Goal: Download file/media

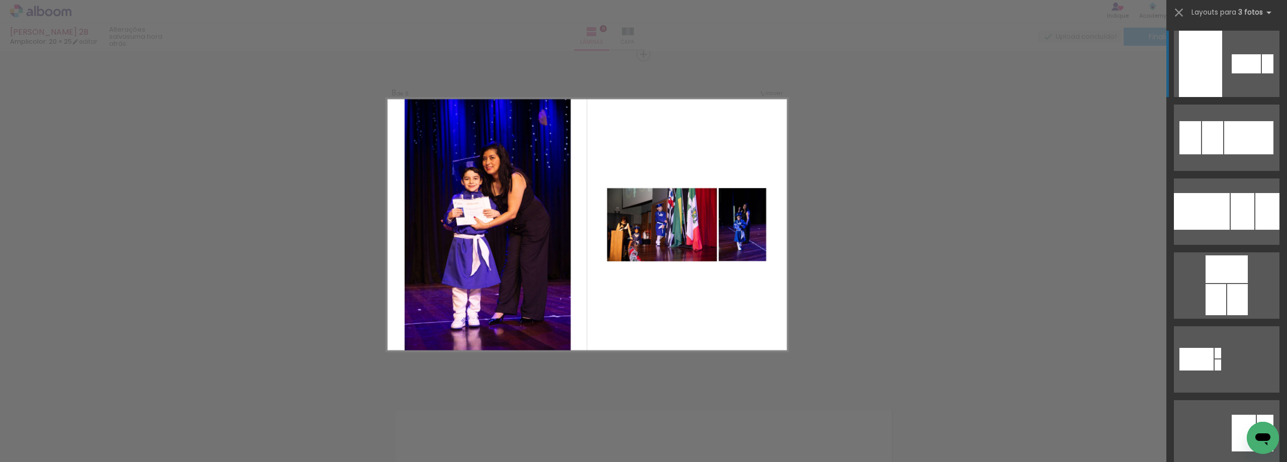
scroll to position [0, 94]
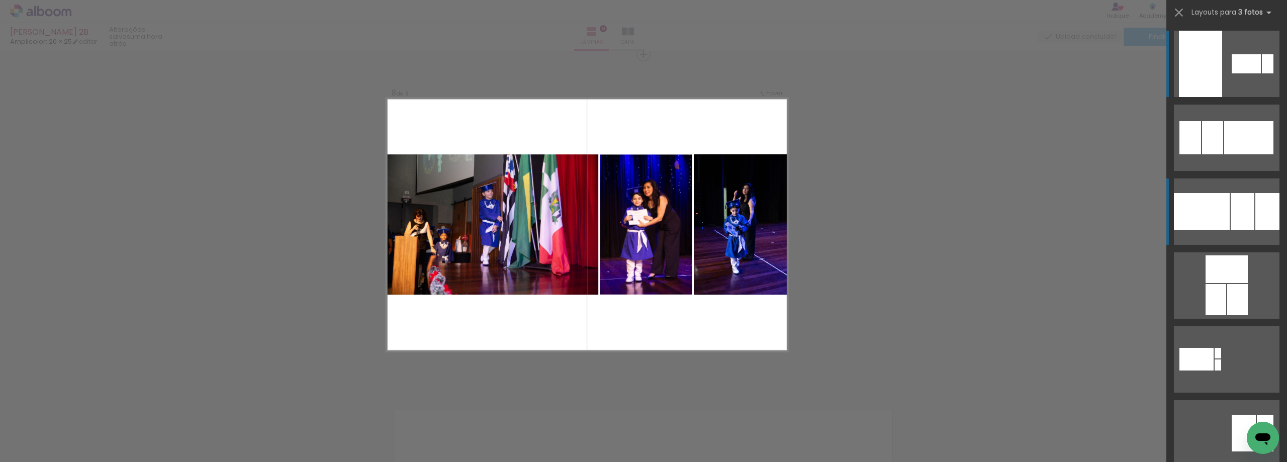
click at [1212, 202] on div at bounding box center [1202, 211] width 56 height 37
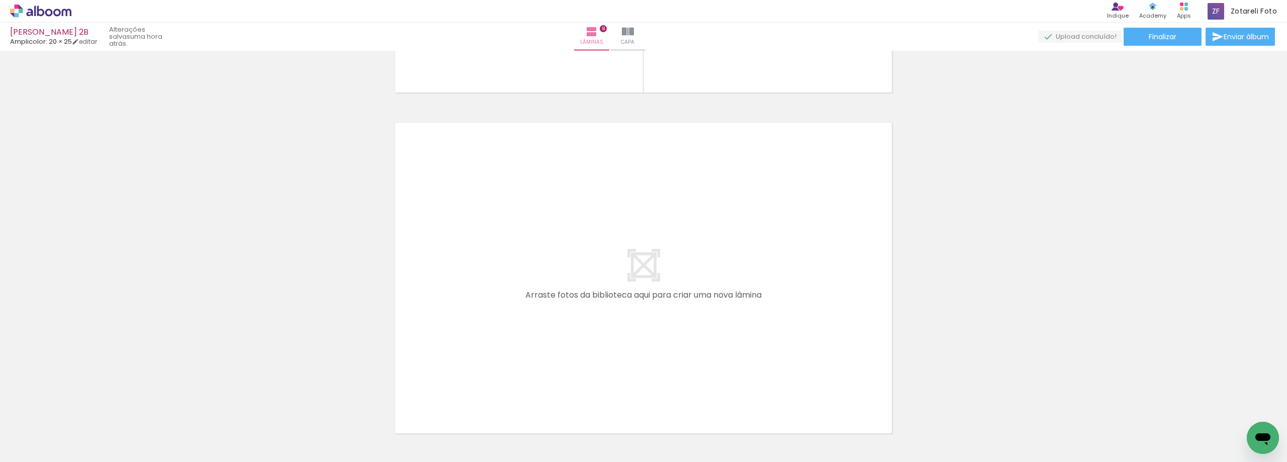
scroll to position [2760, 0]
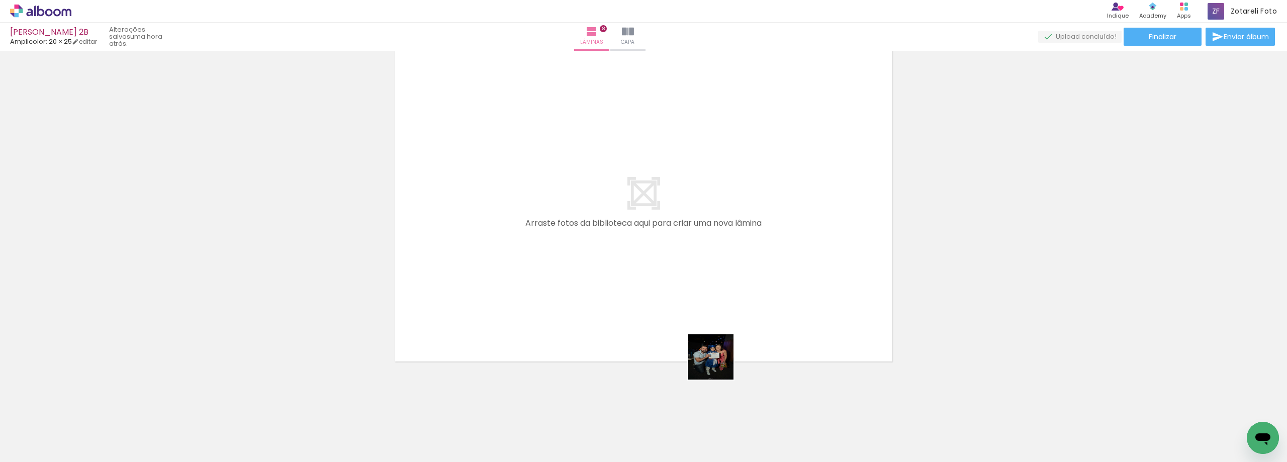
drag, startPoint x: 799, startPoint y: 437, endPoint x: 470, endPoint y: 416, distance: 329.6
click at [515, 245] on quentale-workspace at bounding box center [643, 231] width 1287 height 462
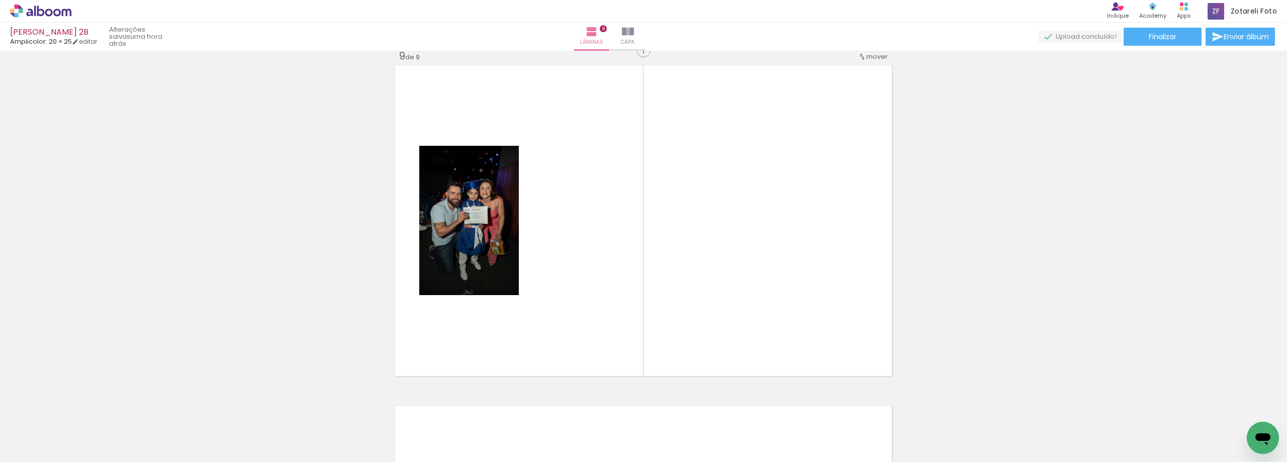
scroll to position [2741, 0]
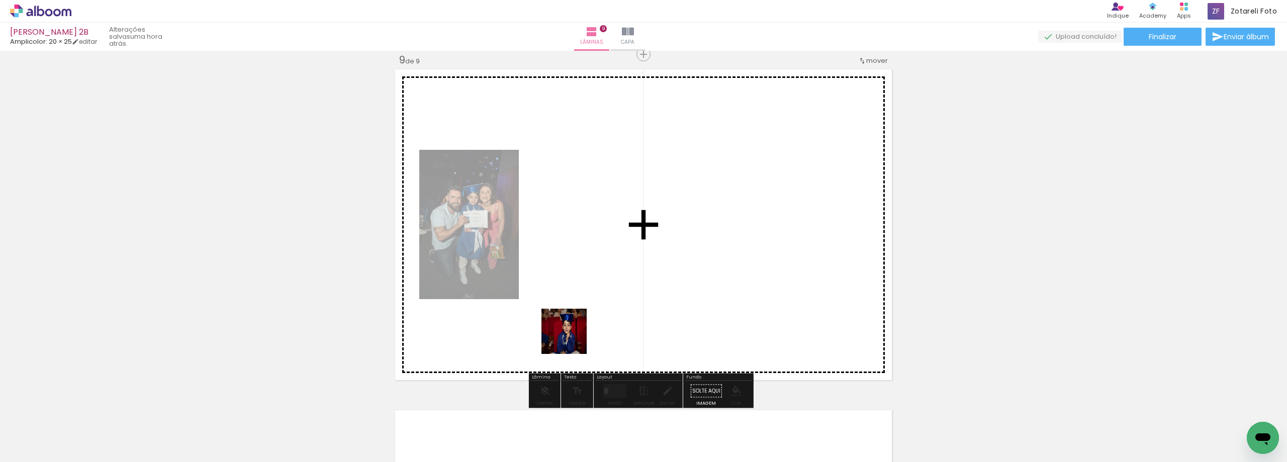
drag, startPoint x: 503, startPoint y: 392, endPoint x: 1137, endPoint y: 399, distance: 634.2
click at [675, 256] on quentale-workspace at bounding box center [643, 231] width 1287 height 462
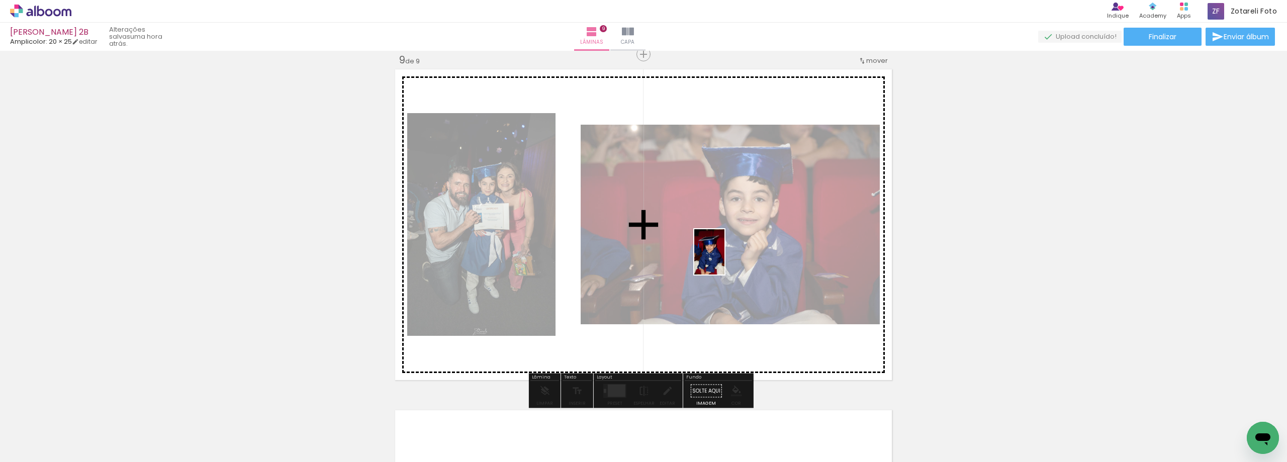
drag, startPoint x: 1253, startPoint y: 414, endPoint x: 725, endPoint y: 260, distance: 550.3
click at [725, 260] on quentale-workspace at bounding box center [643, 231] width 1287 height 462
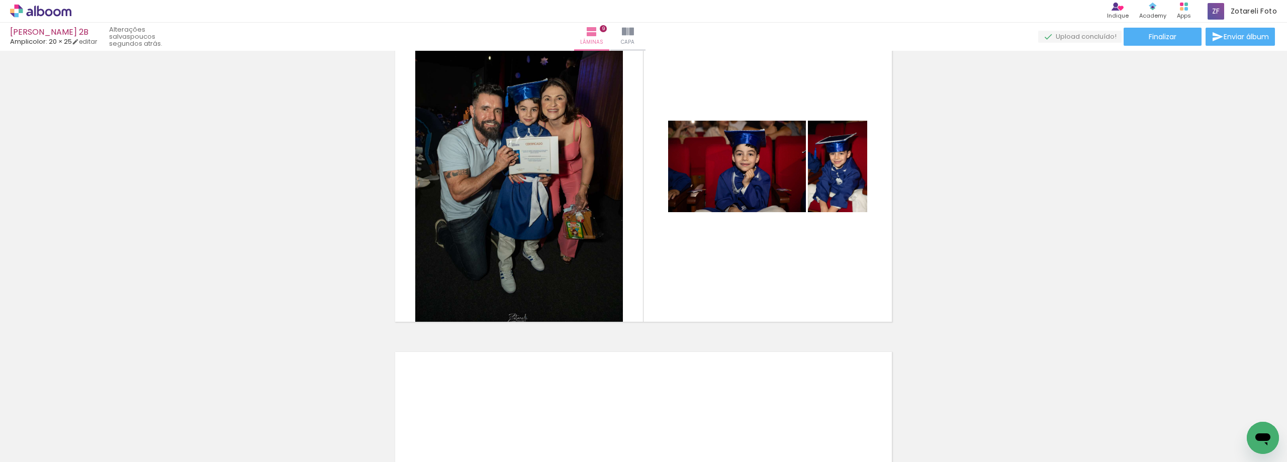
scroll to position [2804, 0]
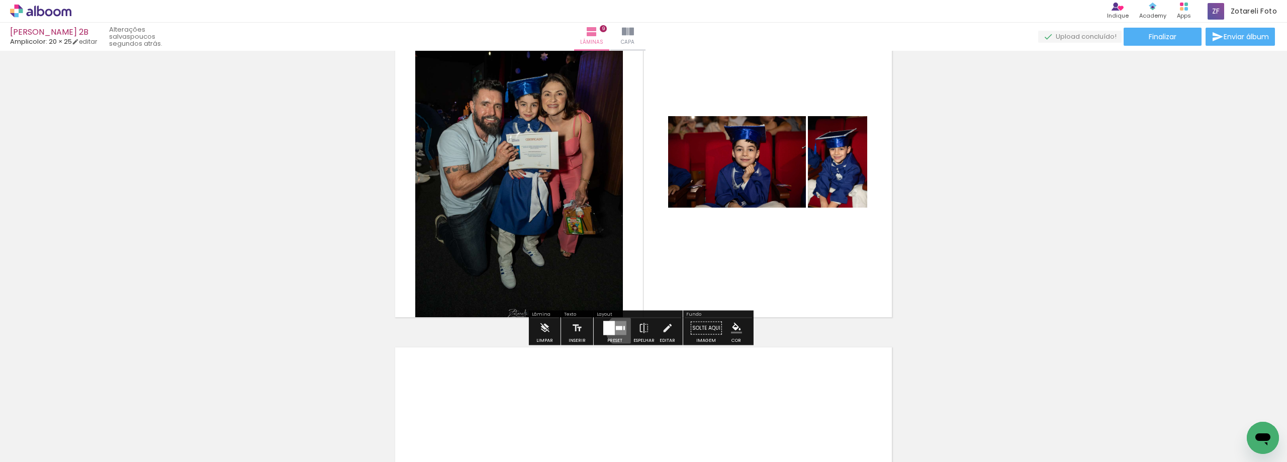
click at [620, 330] on quentale-layouter at bounding box center [615, 328] width 23 height 14
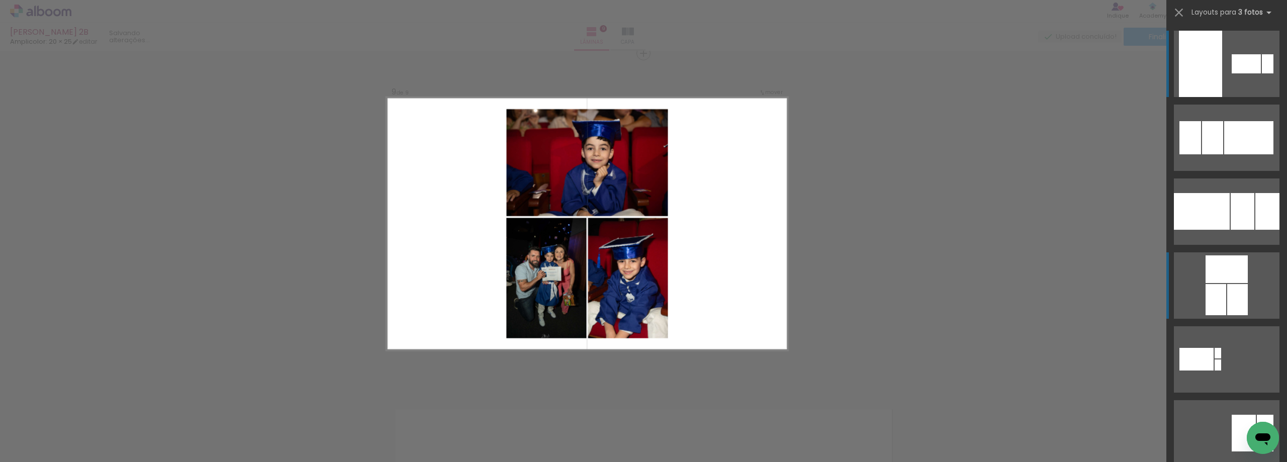
scroll to position [2741, 0]
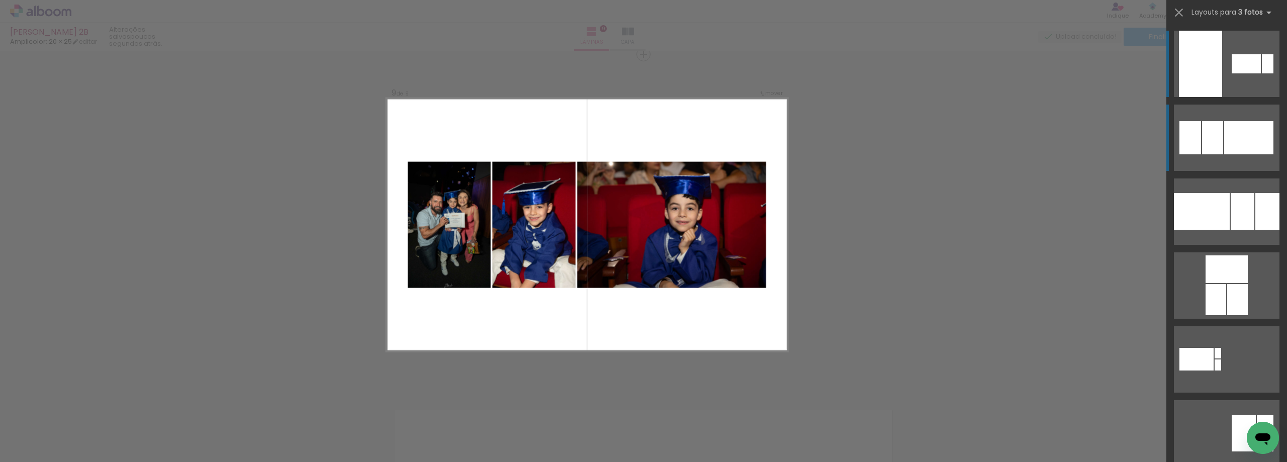
click at [1232, 73] on div at bounding box center [1246, 63] width 29 height 19
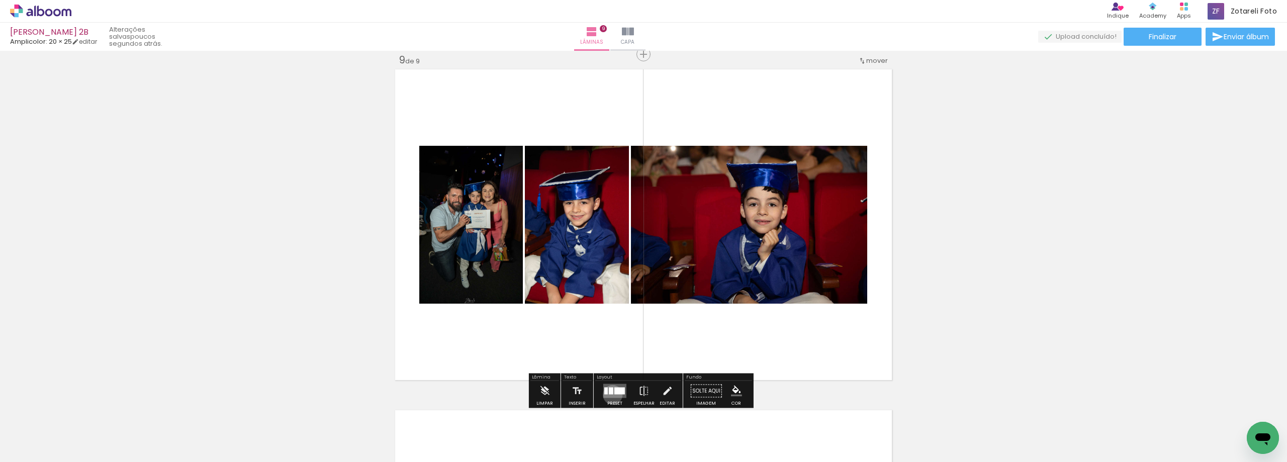
click at [611, 395] on quentale-layouter at bounding box center [615, 391] width 23 height 14
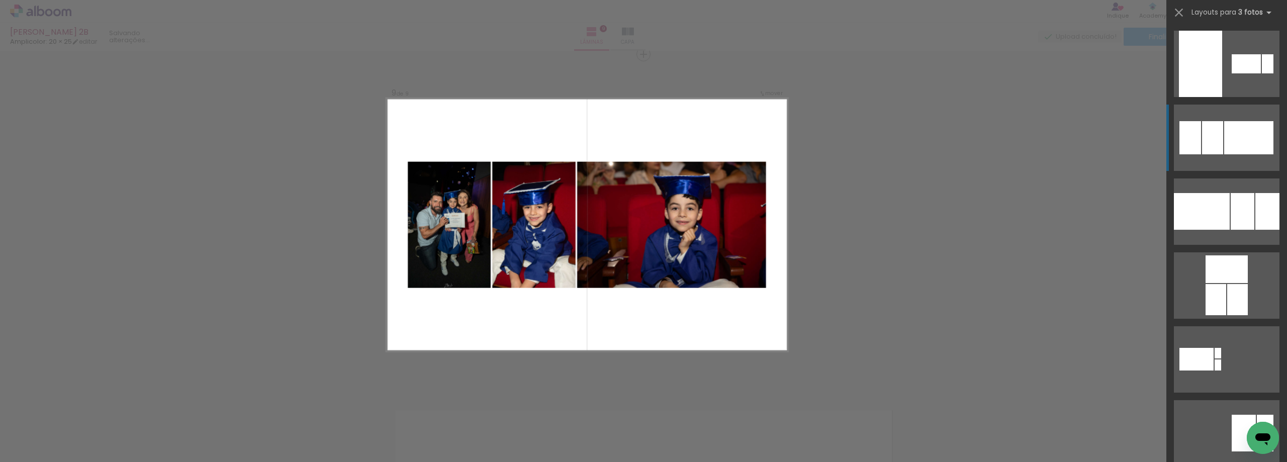
scroll to position [74, 0]
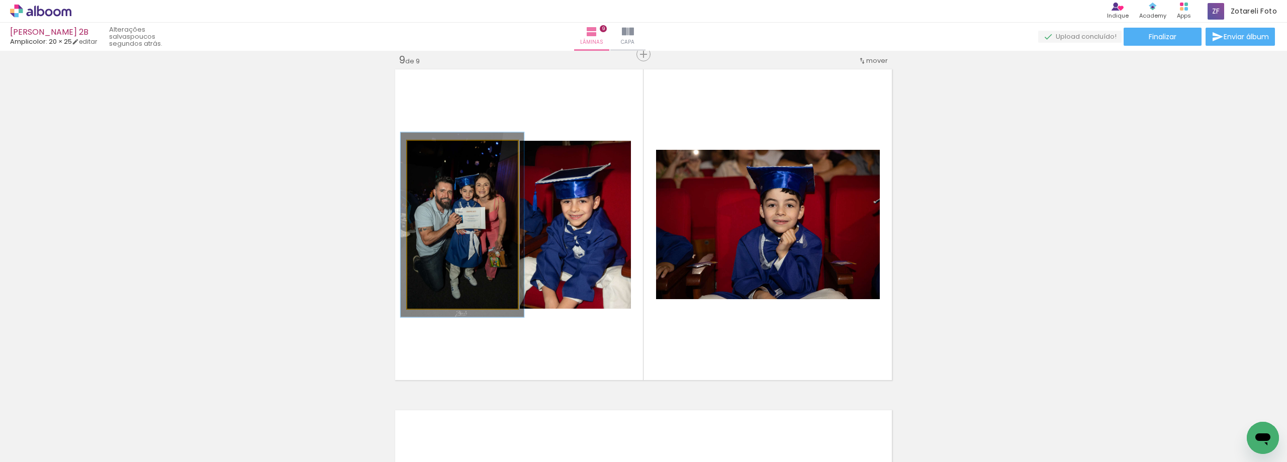
type paper-slider "110"
click at [432, 155] on div at bounding box center [434, 151] width 16 height 16
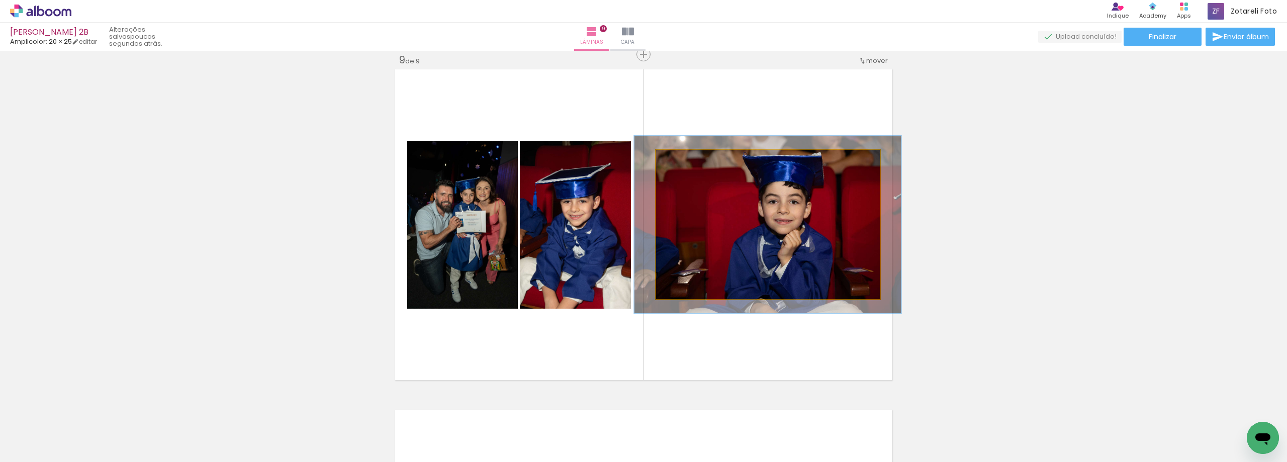
drag, startPoint x: 679, startPoint y: 160, endPoint x: 684, endPoint y: 160, distance: 5.5
click at [684, 160] on div at bounding box center [686, 160] width 9 height 9
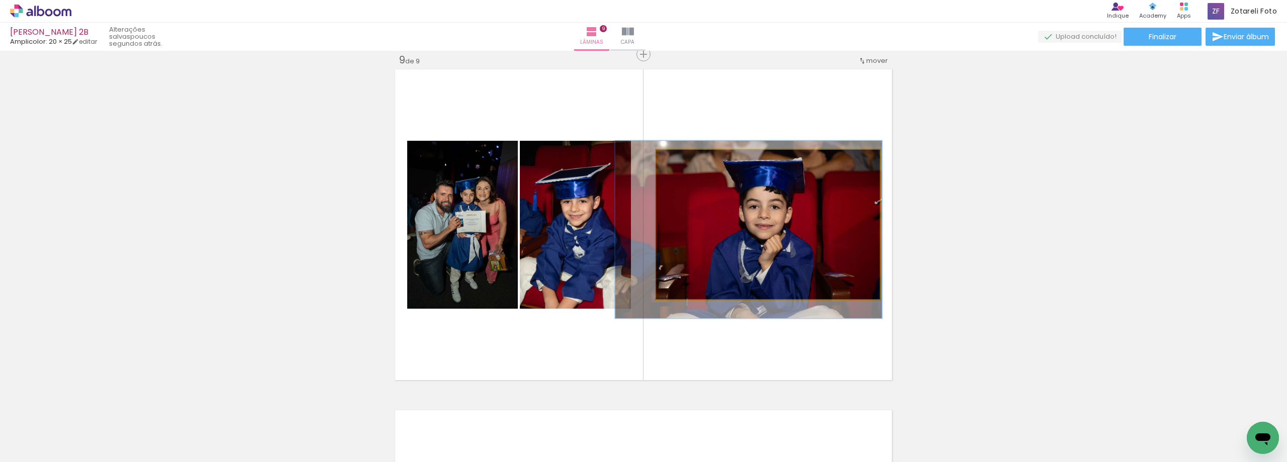
drag, startPoint x: 773, startPoint y: 231, endPoint x: 754, endPoint y: 236, distance: 19.9
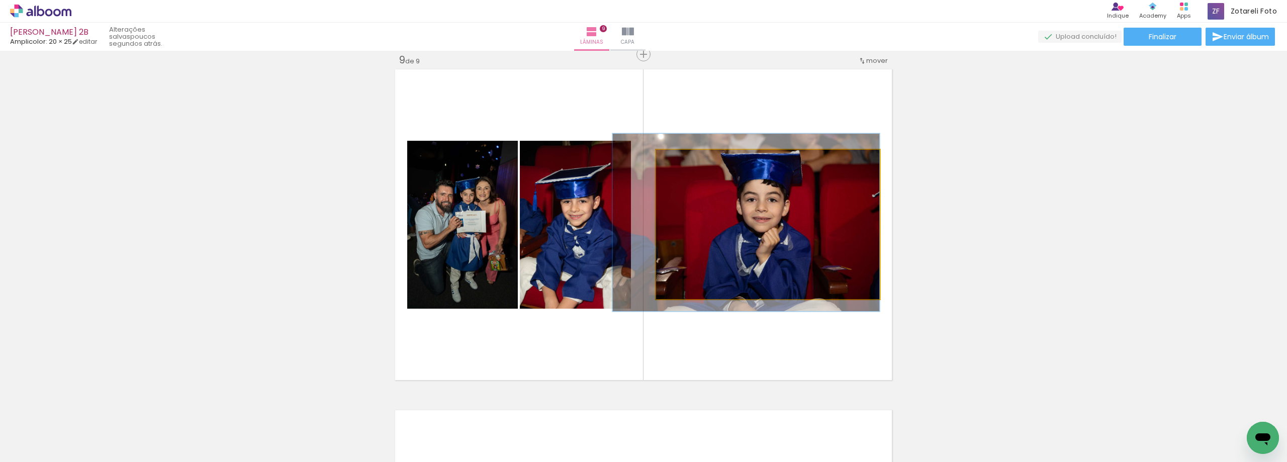
drag, startPoint x: 769, startPoint y: 243, endPoint x: 764, endPoint y: 236, distance: 9.0
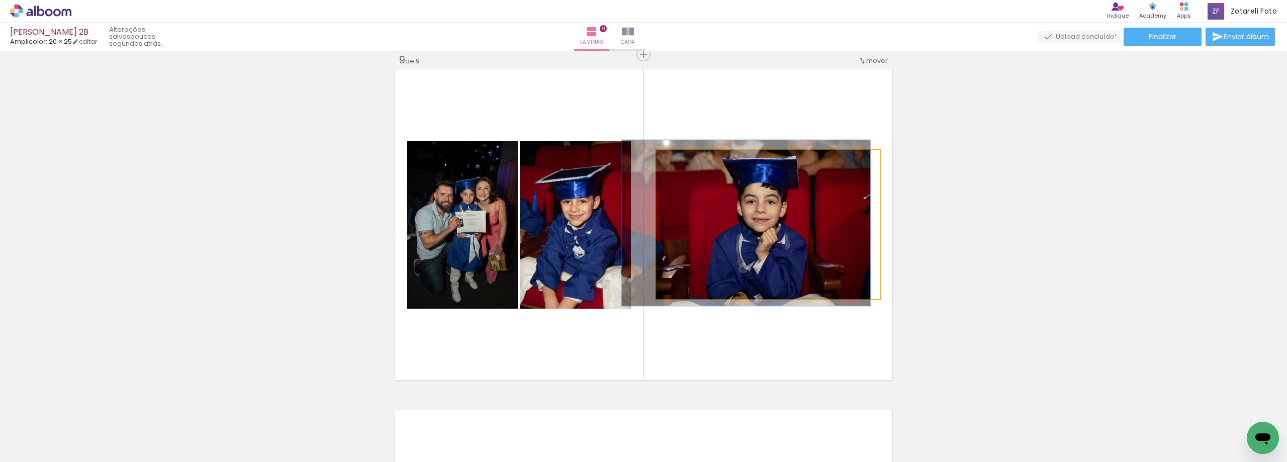
click at [680, 159] on div at bounding box center [684, 160] width 9 height 9
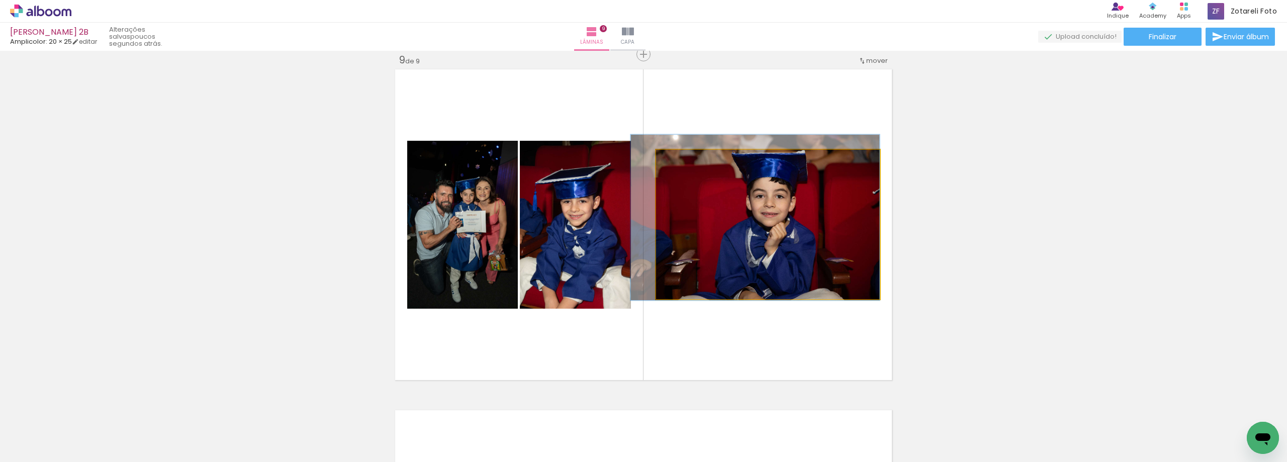
drag, startPoint x: 744, startPoint y: 230, endPoint x: 735, endPoint y: 225, distance: 10.6
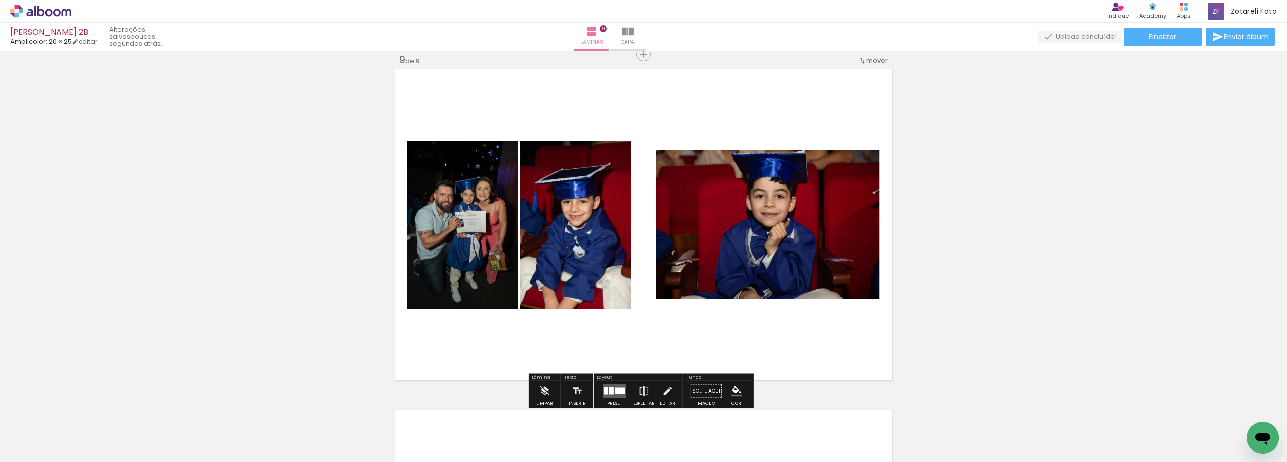
click at [777, 234] on quentale-photo at bounding box center [768, 224] width 224 height 149
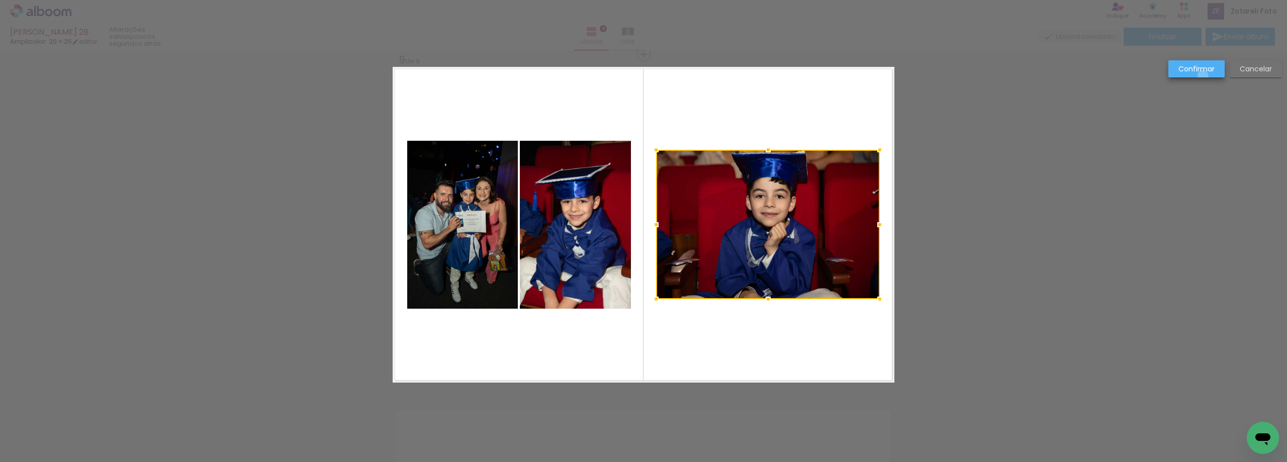
click at [1203, 76] on paper-button "Confirmar" at bounding box center [1197, 68] width 56 height 17
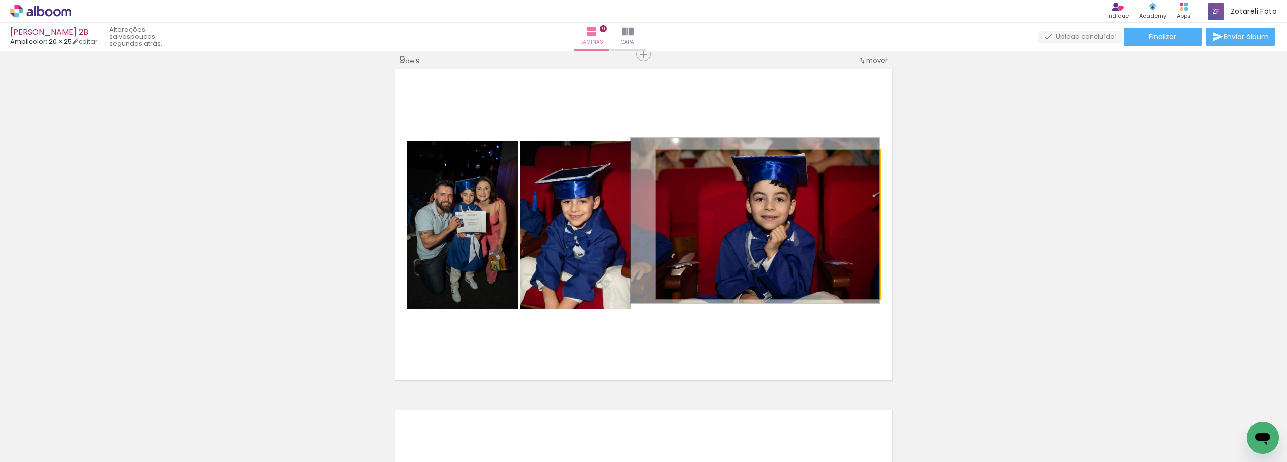
drag, startPoint x: 756, startPoint y: 208, endPoint x: 737, endPoint y: 211, distance: 19.3
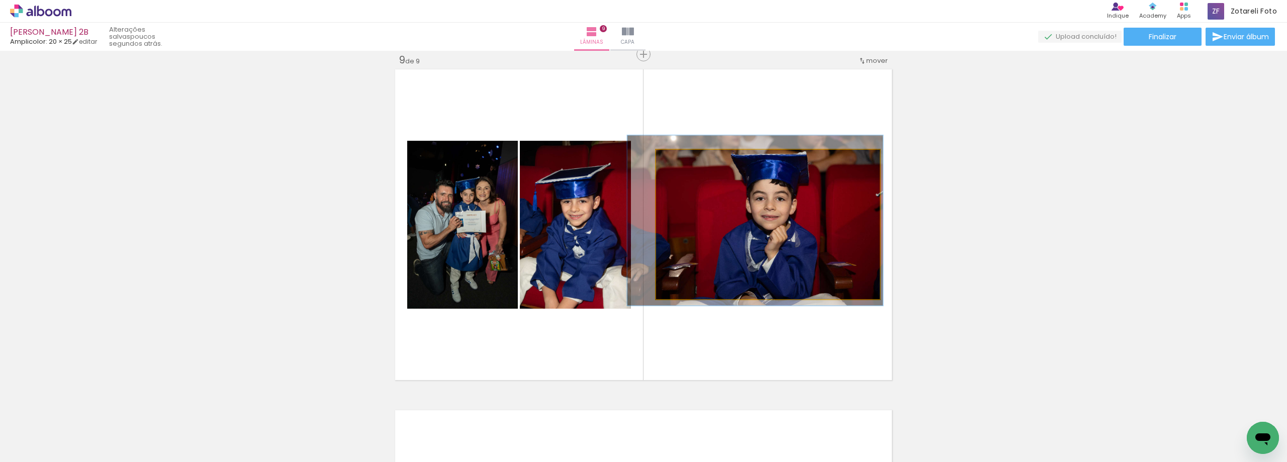
type paper-slider "114"
click at [681, 162] on div at bounding box center [685, 160] width 9 height 9
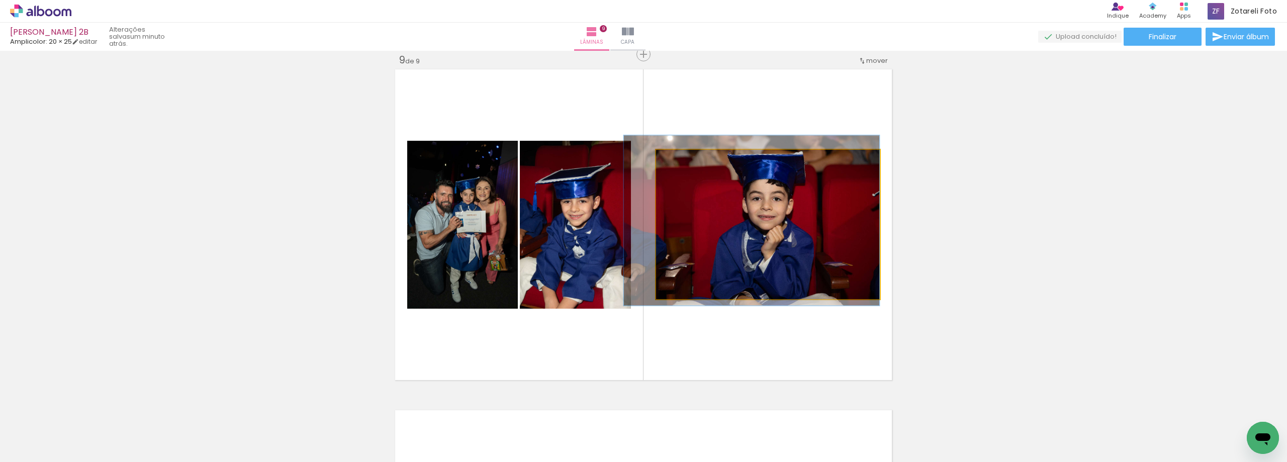
drag, startPoint x: 796, startPoint y: 216, endPoint x: 782, endPoint y: 217, distance: 14.1
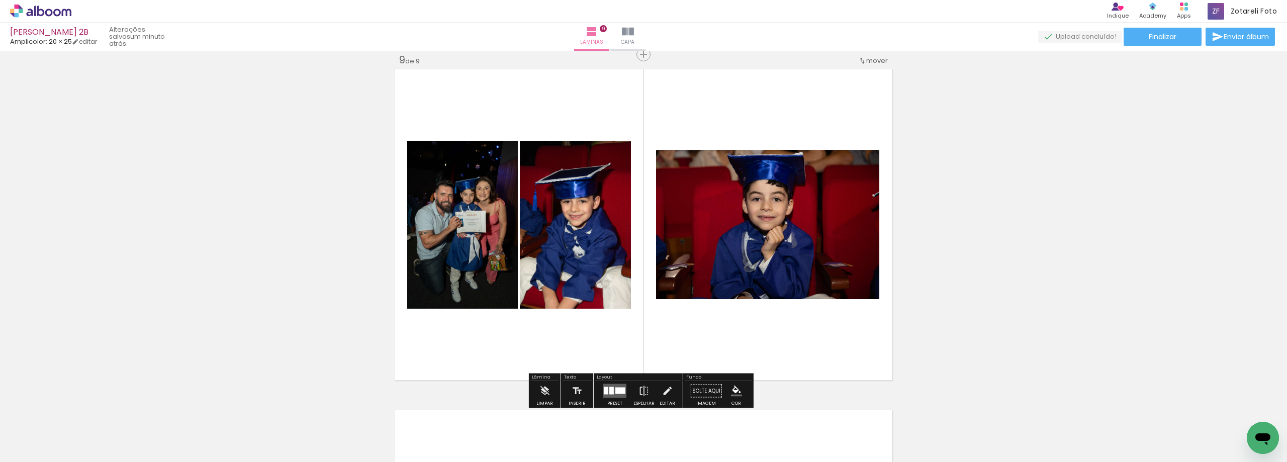
click at [762, 207] on quentale-photo at bounding box center [768, 224] width 224 height 149
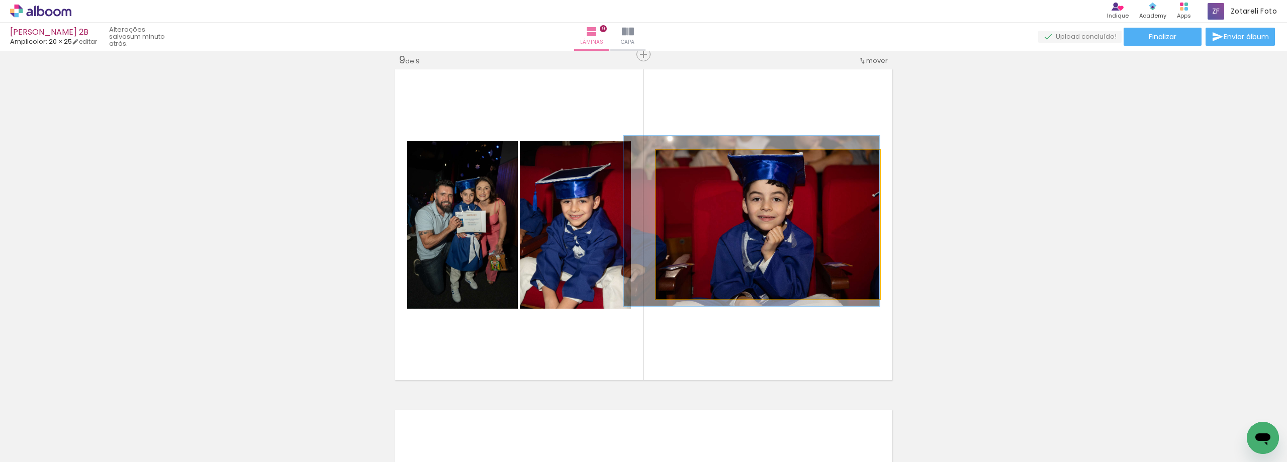
click at [762, 207] on quentale-photo at bounding box center [768, 224] width 224 height 149
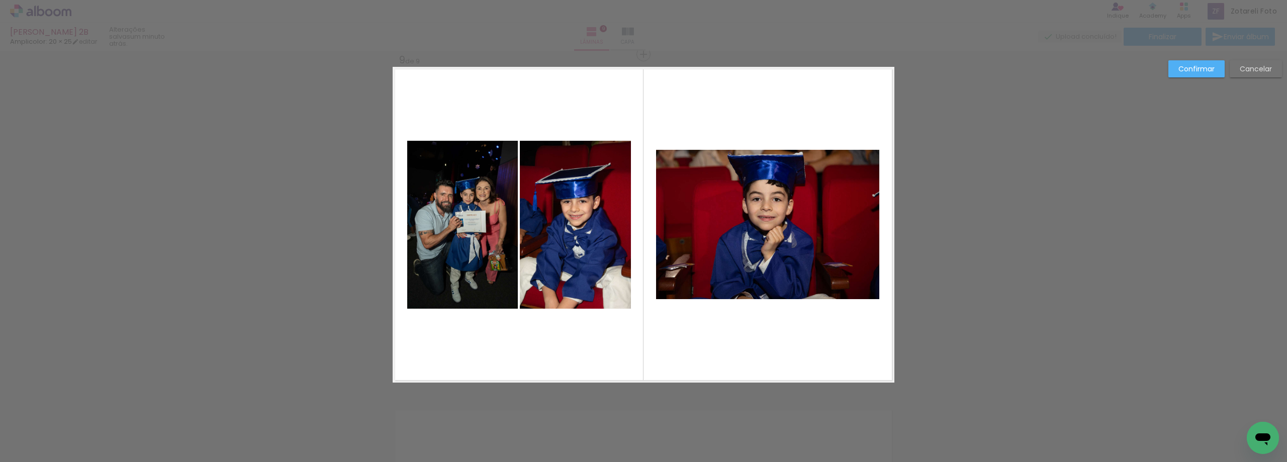
click at [758, 199] on quentale-photo at bounding box center [768, 224] width 224 height 149
click at [758, 199] on div at bounding box center [768, 224] width 224 height 149
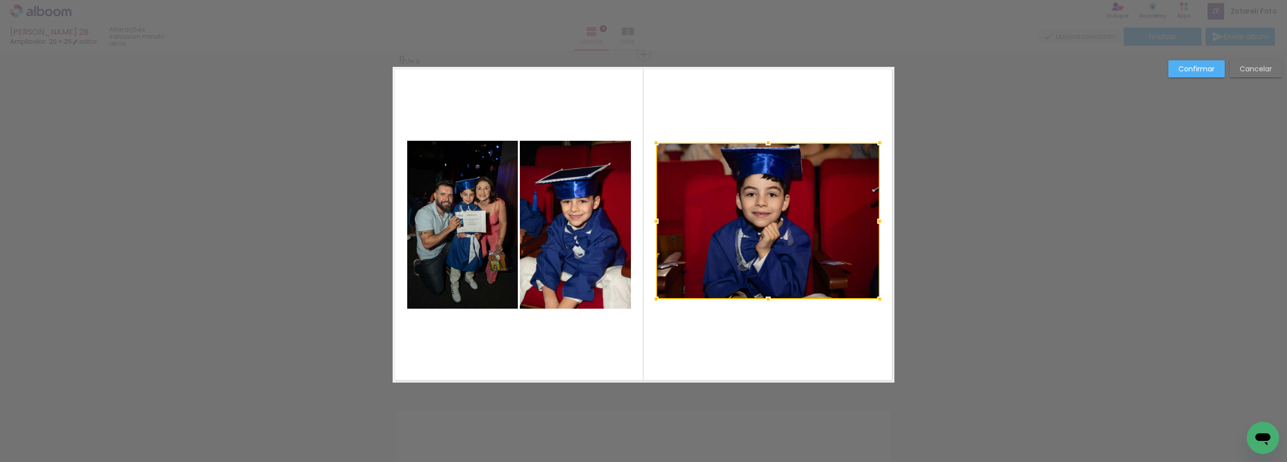
drag, startPoint x: 765, startPoint y: 150, endPoint x: 763, endPoint y: 143, distance: 7.3
click at [763, 143] on div at bounding box center [768, 143] width 20 height 20
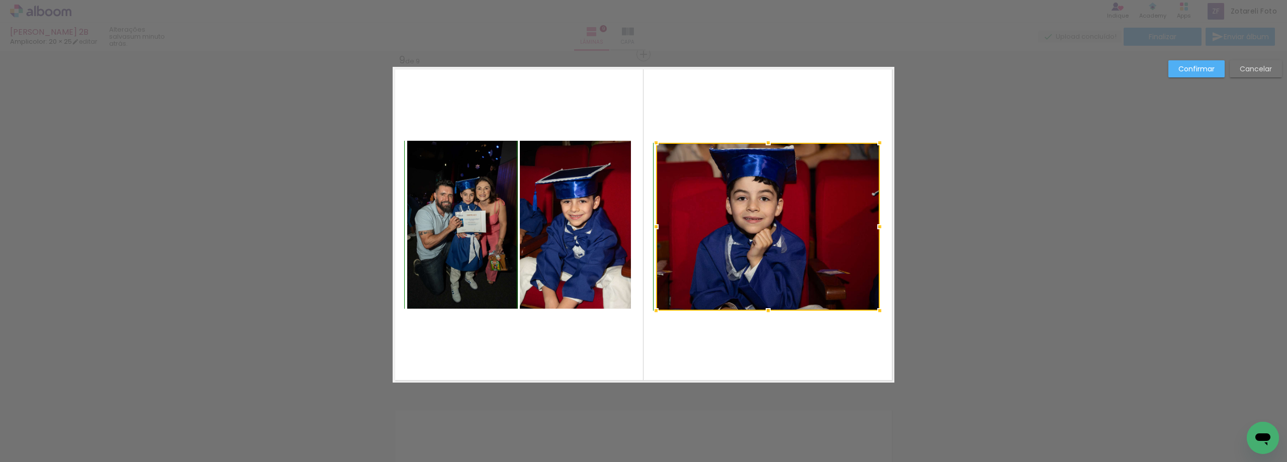
drag, startPoint x: 760, startPoint y: 296, endPoint x: 761, endPoint y: 305, distance: 9.1
click at [761, 305] on div at bounding box center [768, 311] width 20 height 20
drag, startPoint x: 657, startPoint y: 222, endPoint x: 648, endPoint y: 218, distance: 9.9
click at [648, 218] on div at bounding box center [648, 227] width 20 height 20
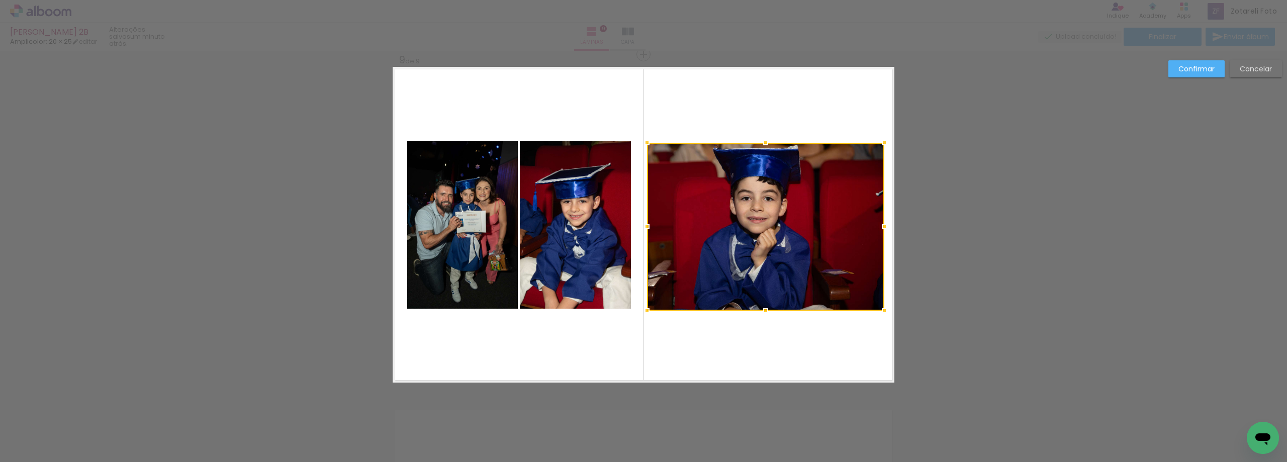
drag, startPoint x: 875, startPoint y: 226, endPoint x: 821, endPoint y: 197, distance: 61.2
click at [878, 226] on div at bounding box center [885, 227] width 20 height 20
drag, startPoint x: 758, startPoint y: 139, endPoint x: 755, endPoint y: 135, distance: 5.3
click at [755, 135] on div at bounding box center [765, 143] width 20 height 20
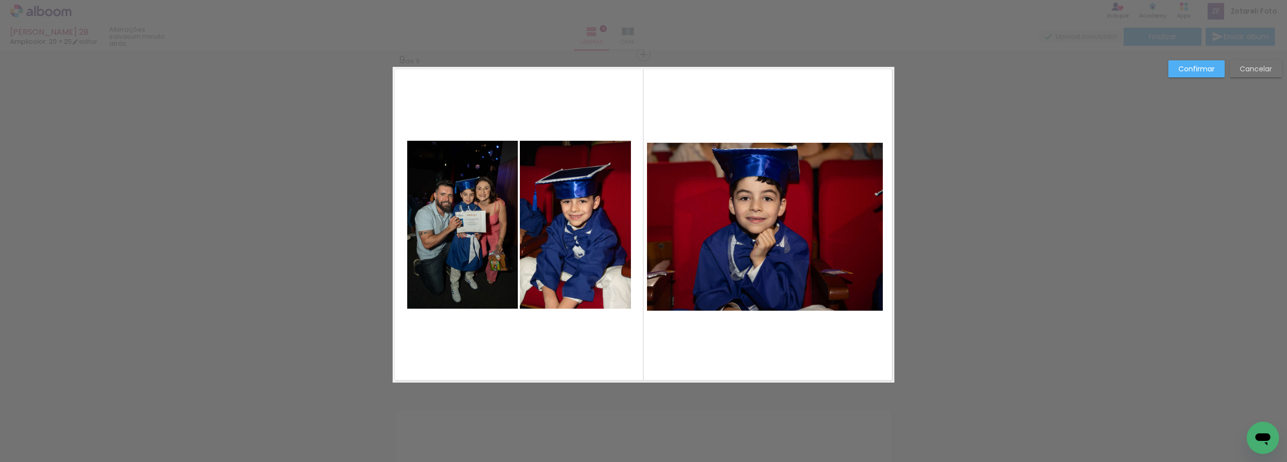
click at [762, 217] on quentale-photo at bounding box center [765, 227] width 236 height 168
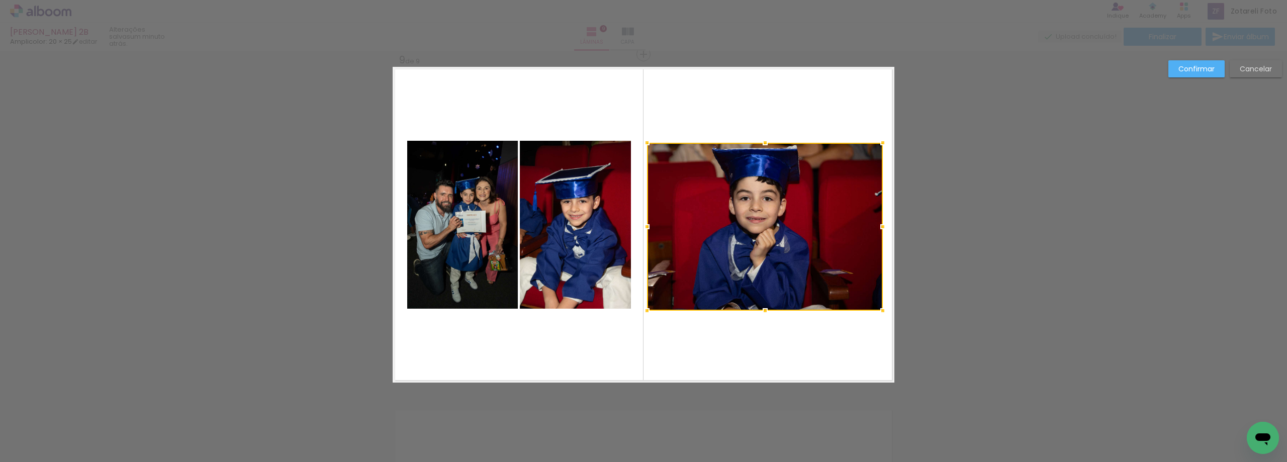
click at [762, 217] on div at bounding box center [765, 227] width 236 height 168
click at [1188, 61] on paper-button "Confirmar" at bounding box center [1197, 68] width 56 height 17
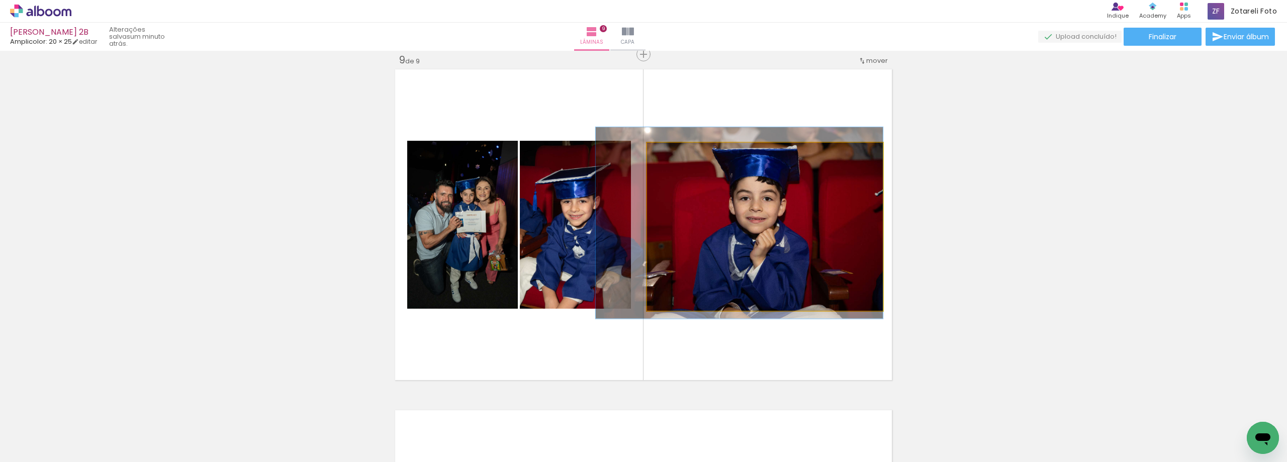
click at [744, 236] on quentale-photo at bounding box center [765, 227] width 236 height 168
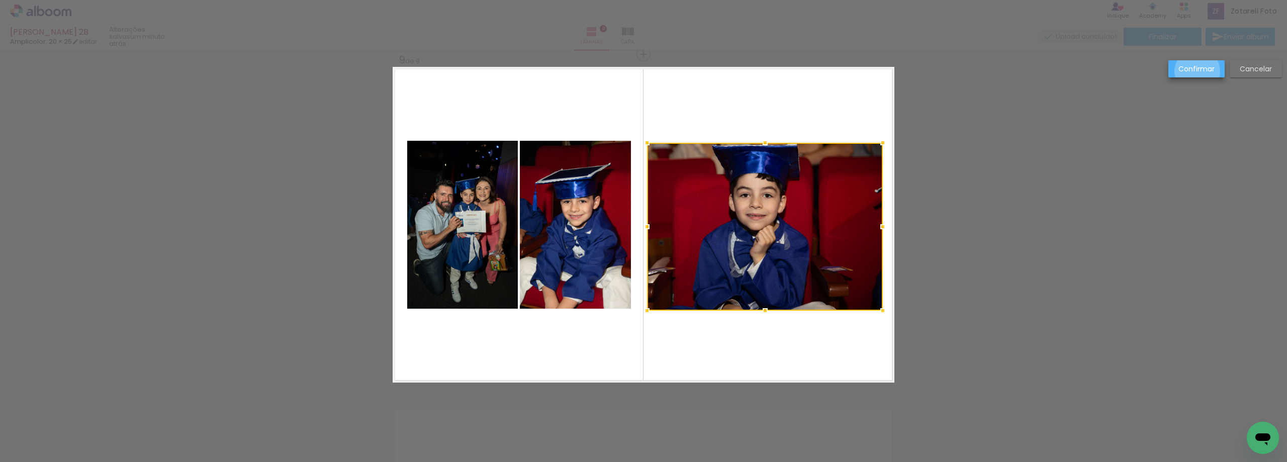
click at [0, 0] on slot "Confirmar" at bounding box center [0, 0] width 0 height 0
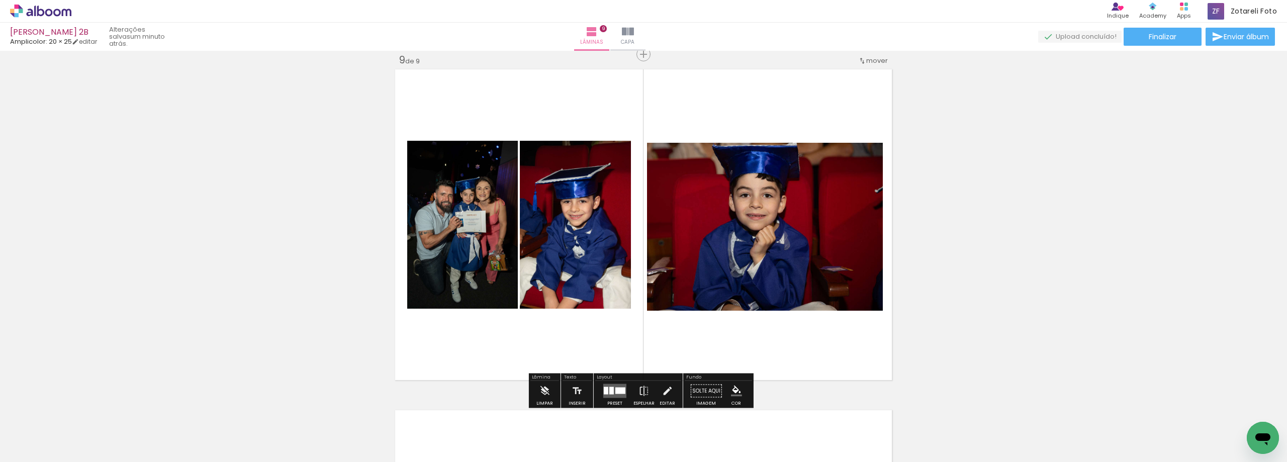
click at [769, 239] on quentale-photo at bounding box center [765, 227] width 236 height 168
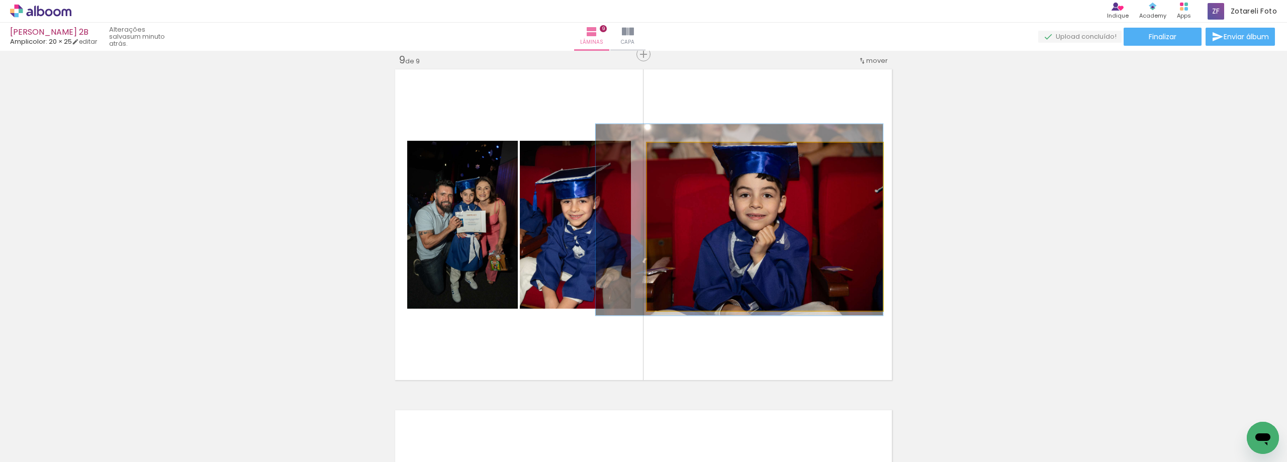
click at [769, 239] on quentale-photo at bounding box center [765, 227] width 236 height 168
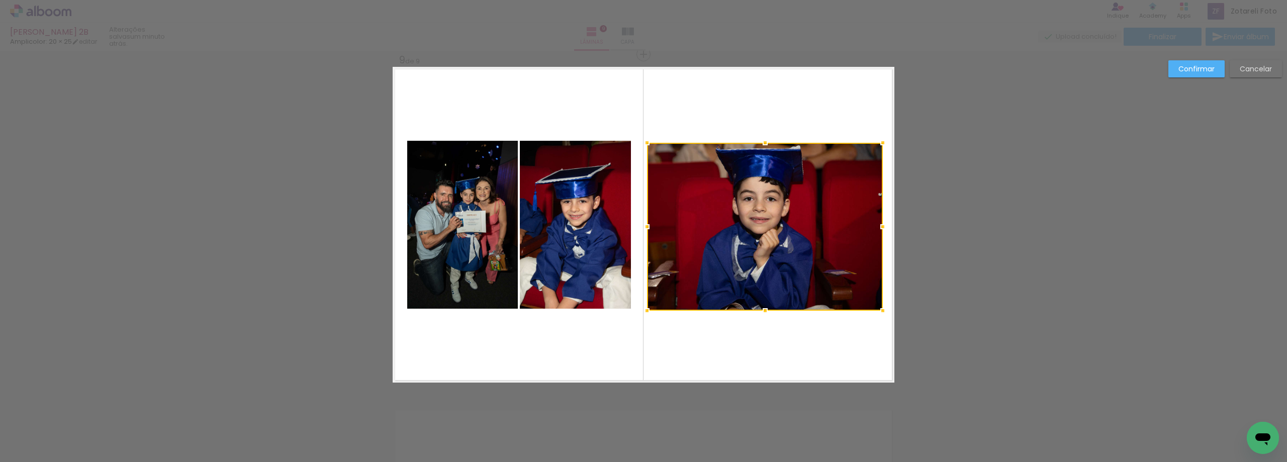
click at [775, 204] on div at bounding box center [765, 227] width 236 height 168
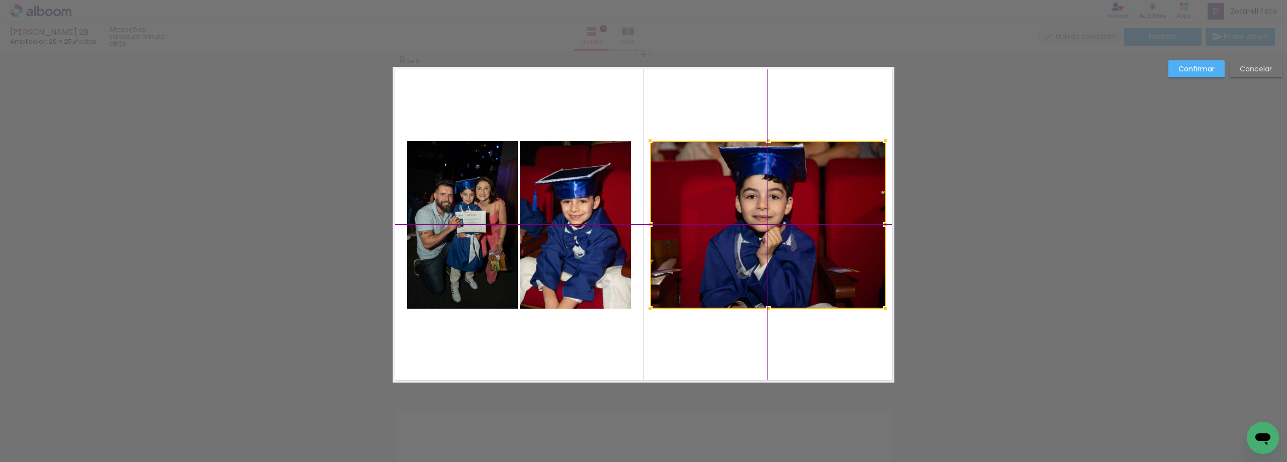
click at [742, 212] on div at bounding box center [768, 225] width 236 height 168
click at [0, 0] on slot "Confirmar" at bounding box center [0, 0] width 0 height 0
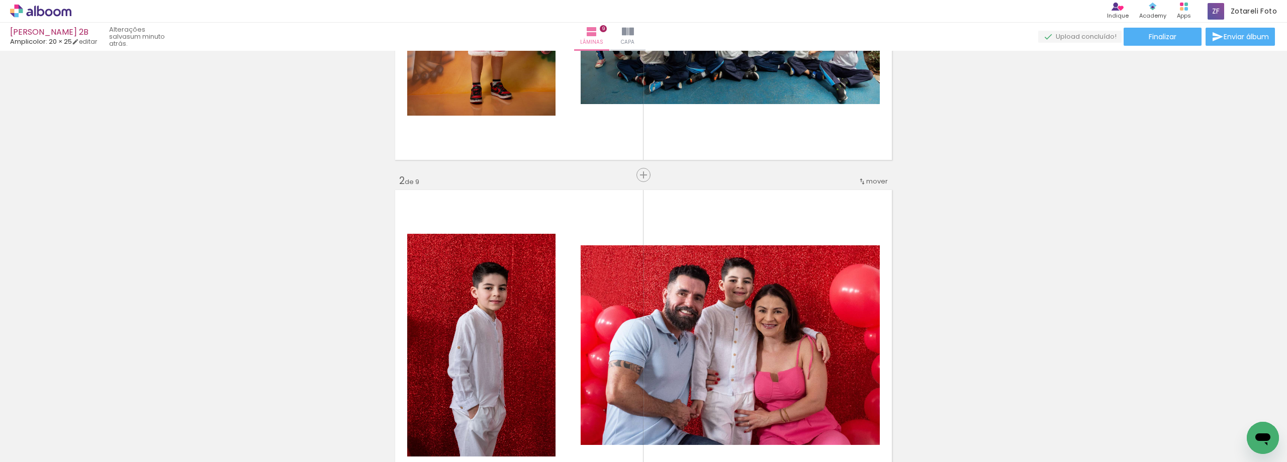
scroll to position [0, 0]
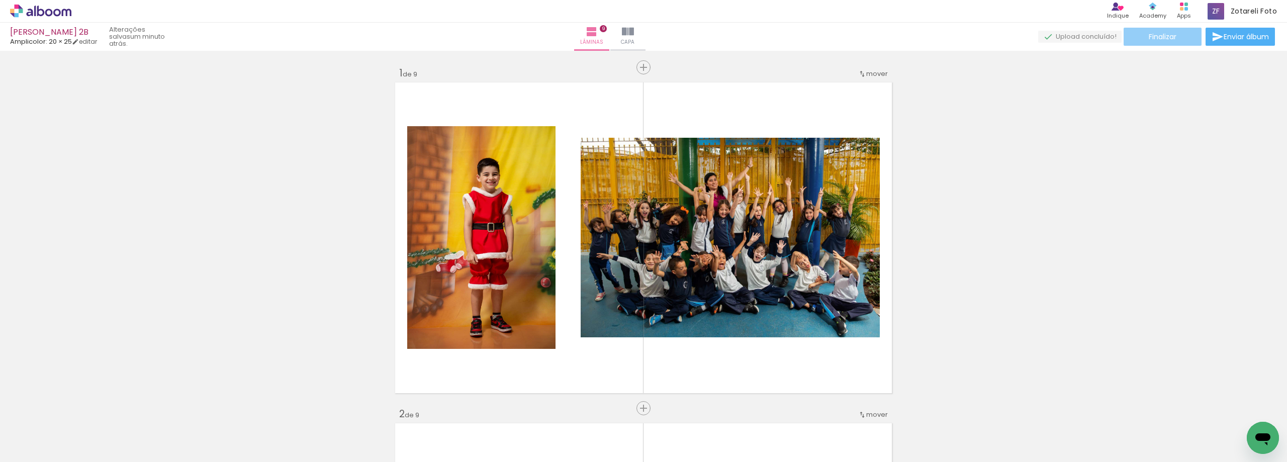
click at [1152, 37] on span "Finalizar" at bounding box center [1163, 36] width 28 height 7
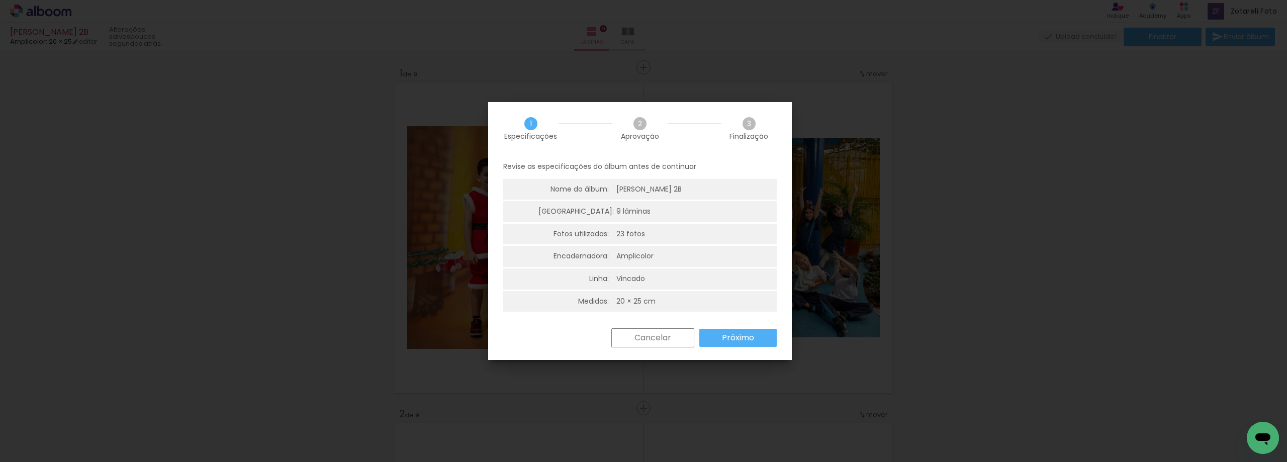
click at [0, 0] on slot "Próximo" at bounding box center [0, 0] width 0 height 0
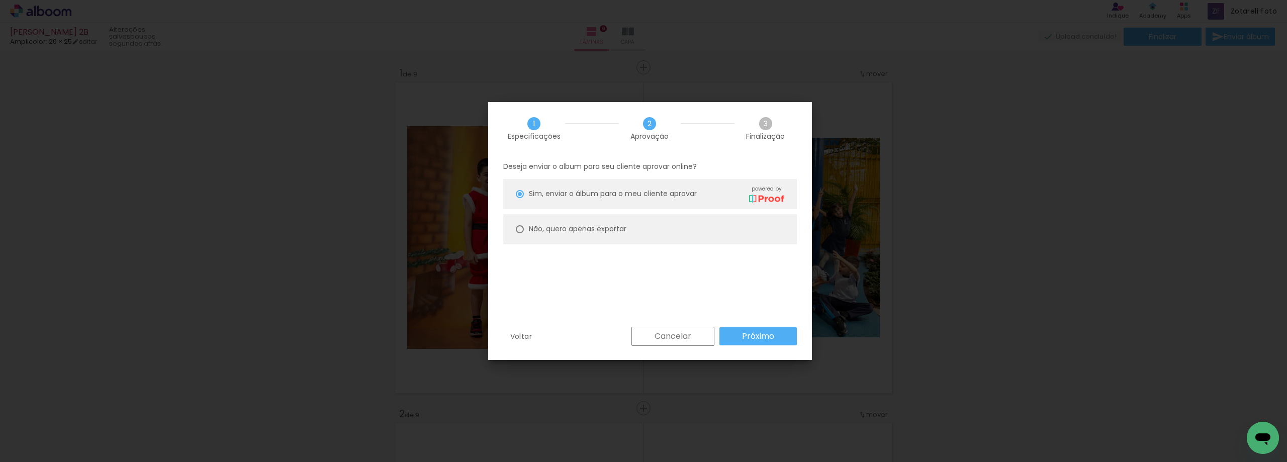
click at [0, 0] on slot "Não, quero apenas exportar" at bounding box center [0, 0] width 0 height 0
type paper-radio-button "on"
click at [0, 0] on slot "Próximo" at bounding box center [0, 0] width 0 height 0
type input "Alta, 300 DPI"
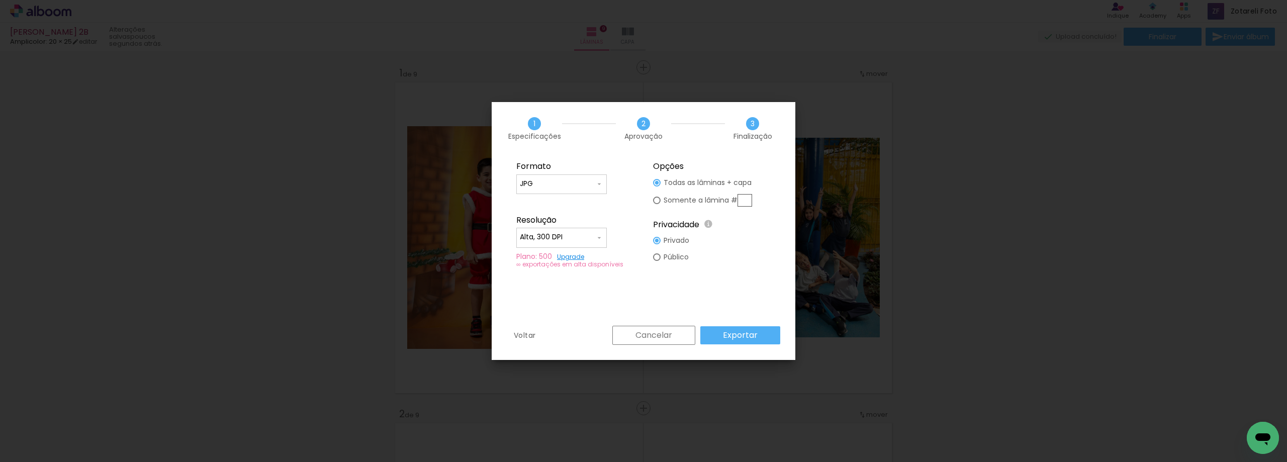
click at [766, 335] on paper-button "Exportar" at bounding box center [741, 335] width 80 height 18
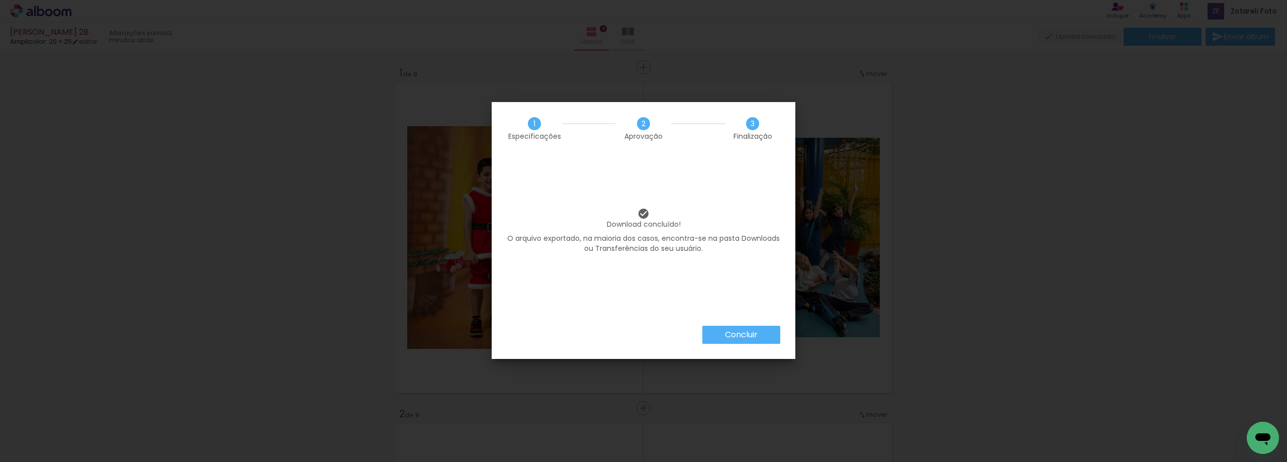
click at [0, 0] on slot "Concluir" at bounding box center [0, 0] width 0 height 0
